Goal: Task Accomplishment & Management: Use online tool/utility

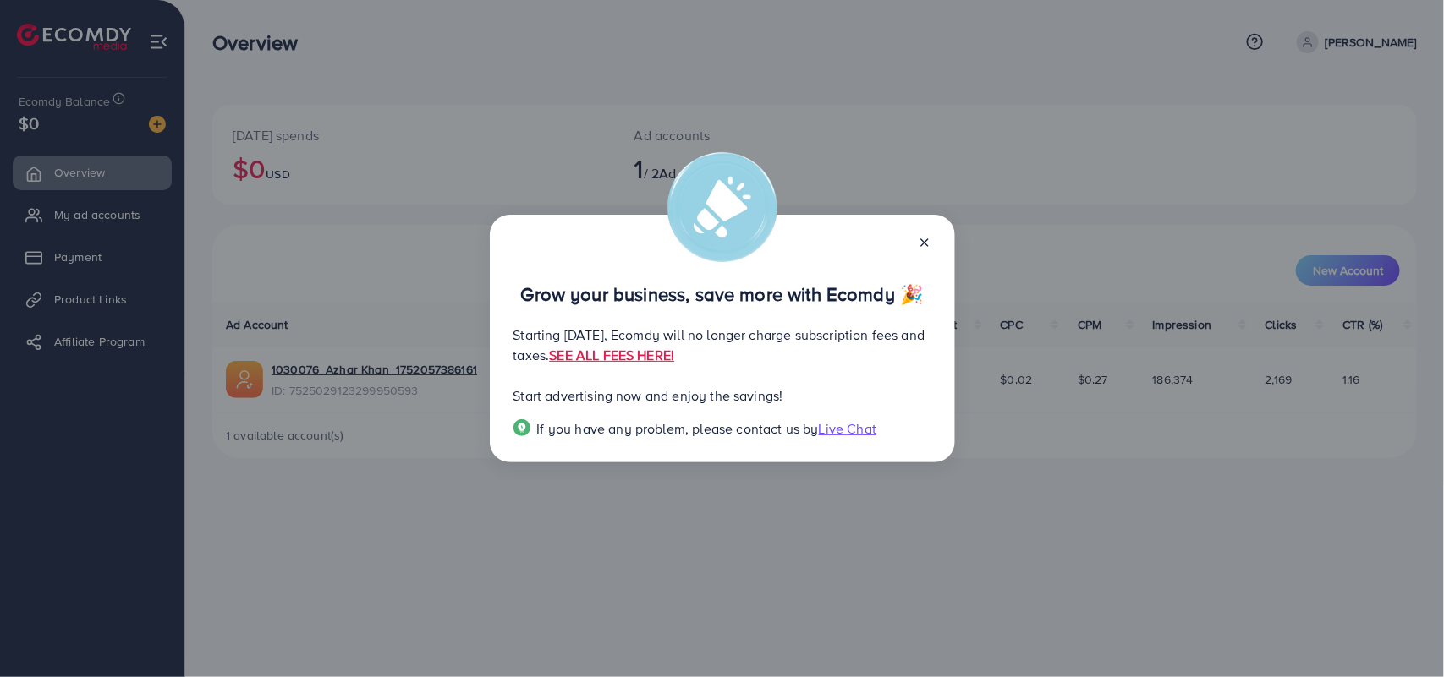
click at [927, 242] on icon at bounding box center [925, 243] width 14 height 14
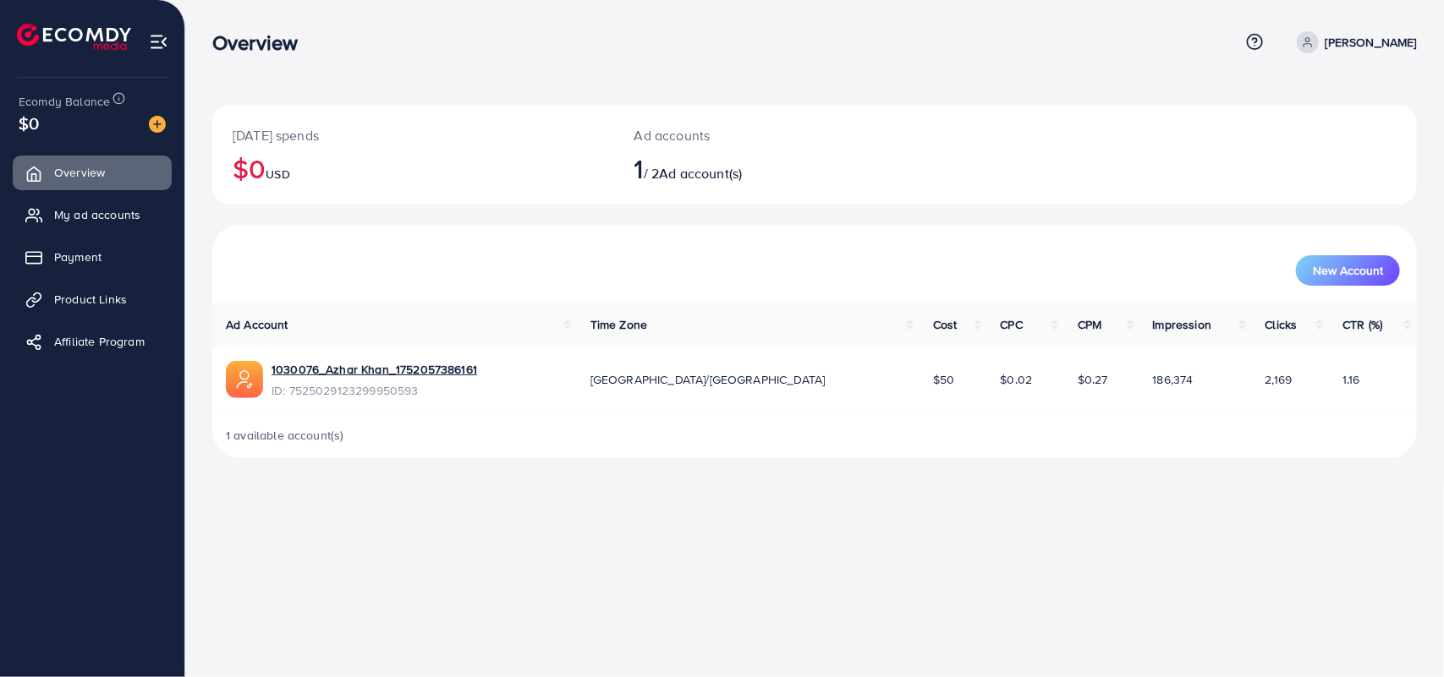
click at [1309, 40] on icon at bounding box center [1308, 42] width 12 height 12
click at [1088, 51] on div "Overview" at bounding box center [725, 42] width 1027 height 25
click at [85, 212] on span "My ad accounts" at bounding box center [101, 214] width 86 height 17
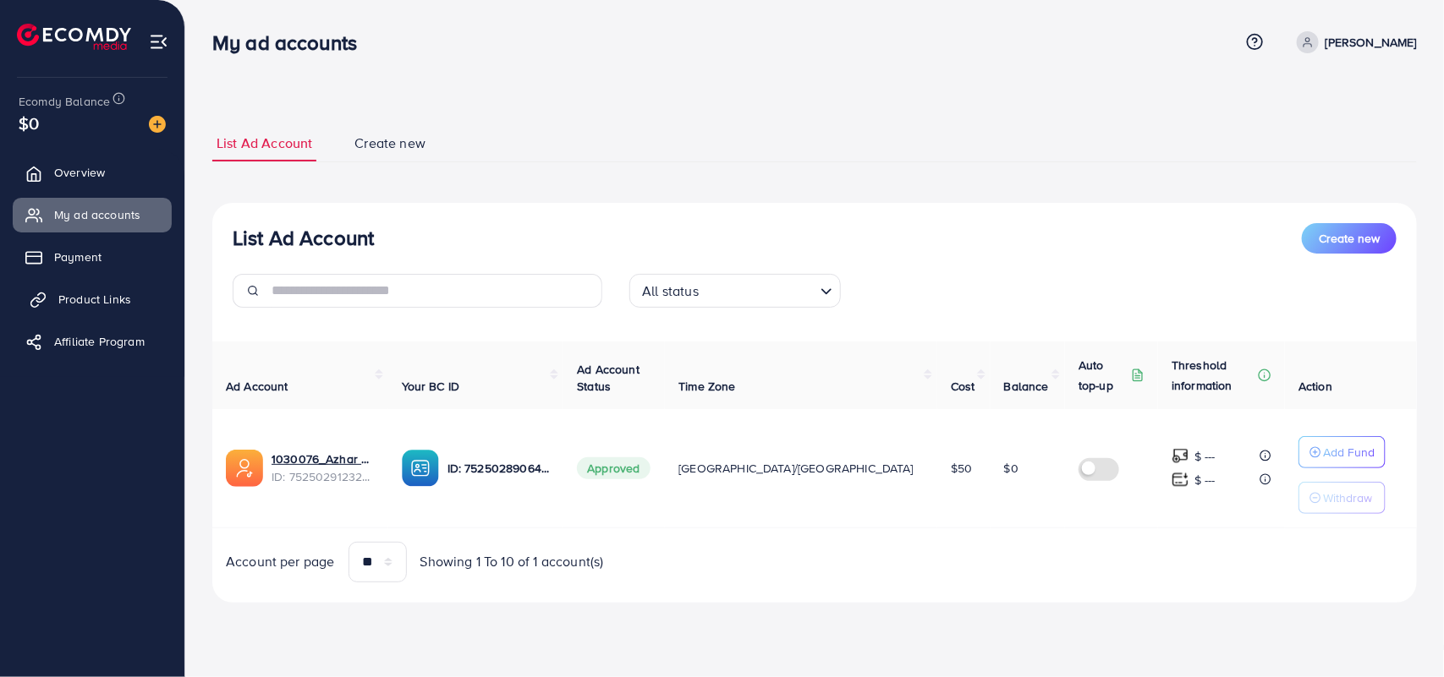
click at [97, 297] on span "Product Links" at bounding box center [94, 299] width 73 height 17
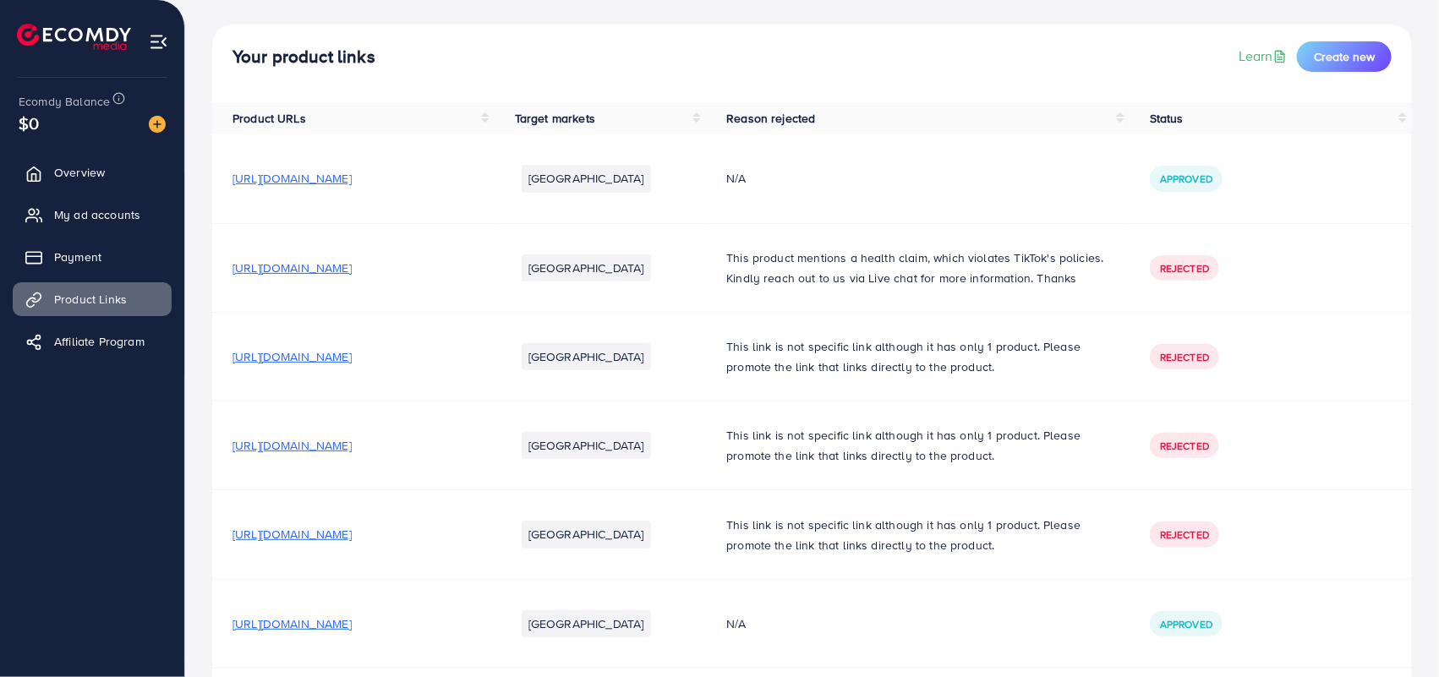
scroll to position [169, 0]
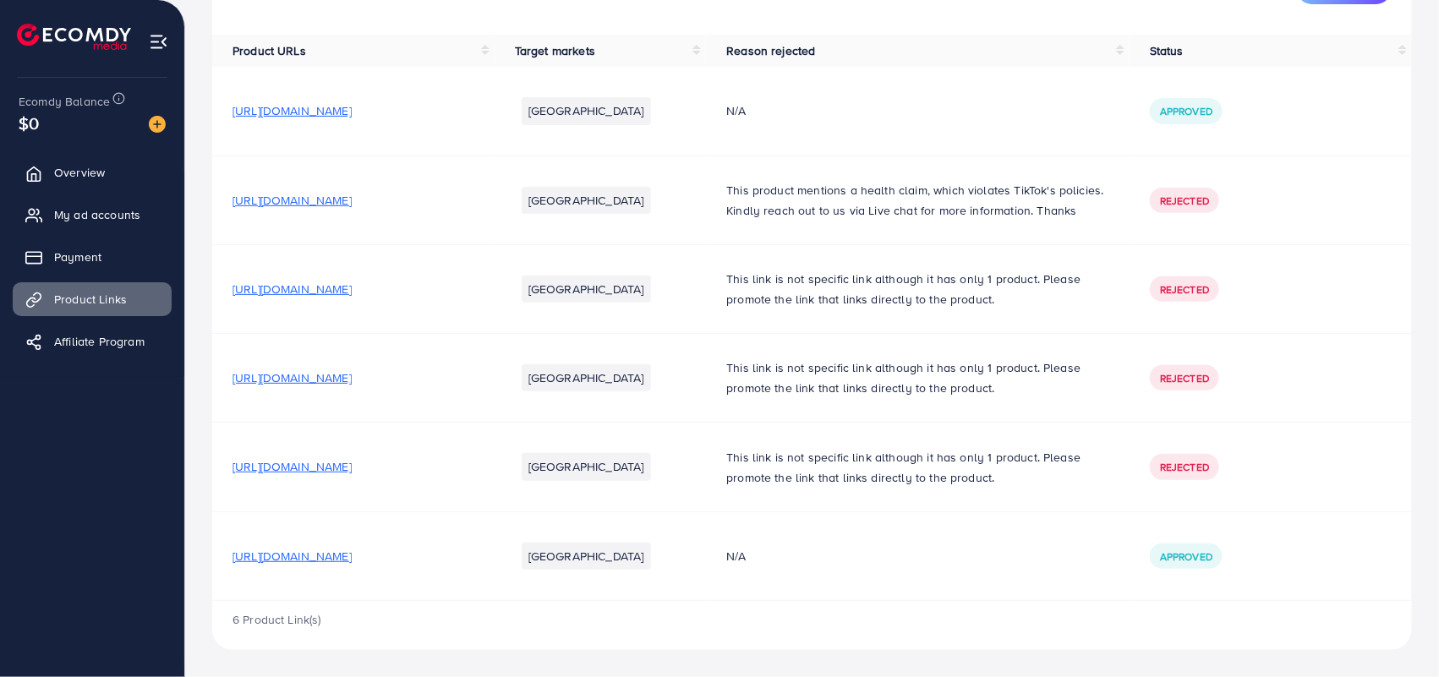
drag, startPoint x: 408, startPoint y: 556, endPoint x: 550, endPoint y: 627, distance: 158.1
click at [547, 628] on div "6 Product Link(s)" at bounding box center [812, 625] width 1200 height 49
drag, startPoint x: 609, startPoint y: 555, endPoint x: 211, endPoint y: 547, distance: 397.6
click at [213, 543] on td "[URL][DOMAIN_NAME]" at bounding box center [353, 556] width 282 height 89
copy span "[URL][DOMAIN_NAME]"
